Goal: Task Accomplishment & Management: Manage account settings

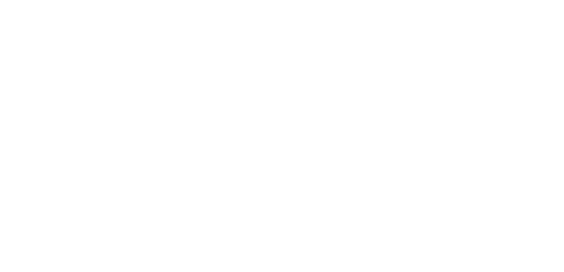
type input "**********"
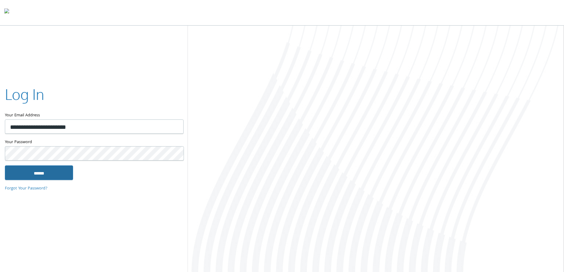
click at [36, 174] on input "******" at bounding box center [39, 172] width 68 height 15
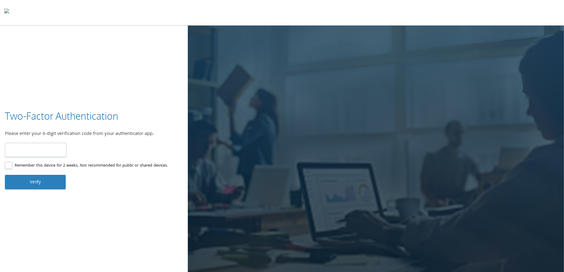
type input "******"
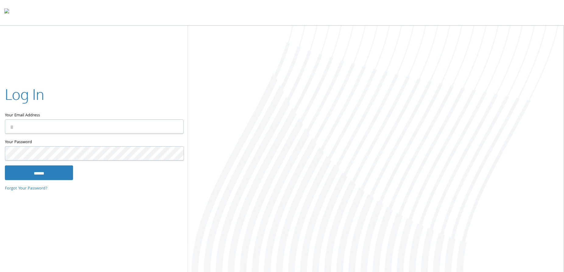
type input "**********"
